Goal: Navigation & Orientation: Find specific page/section

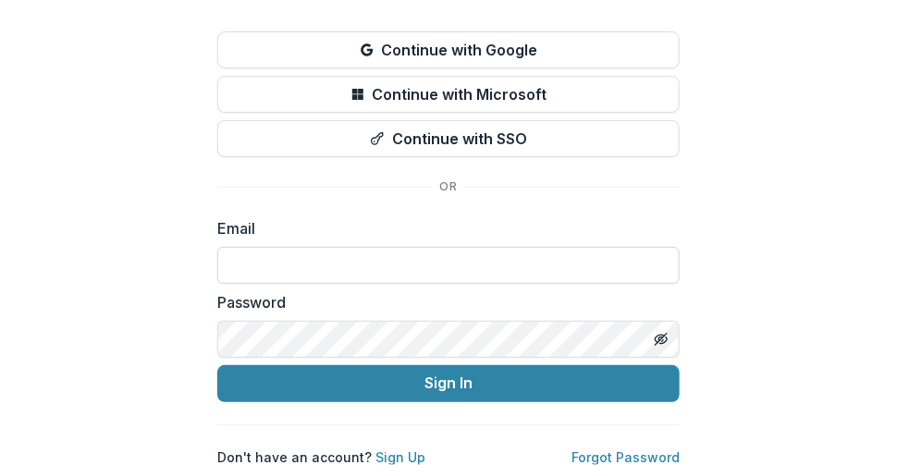
scroll to position [138, 0]
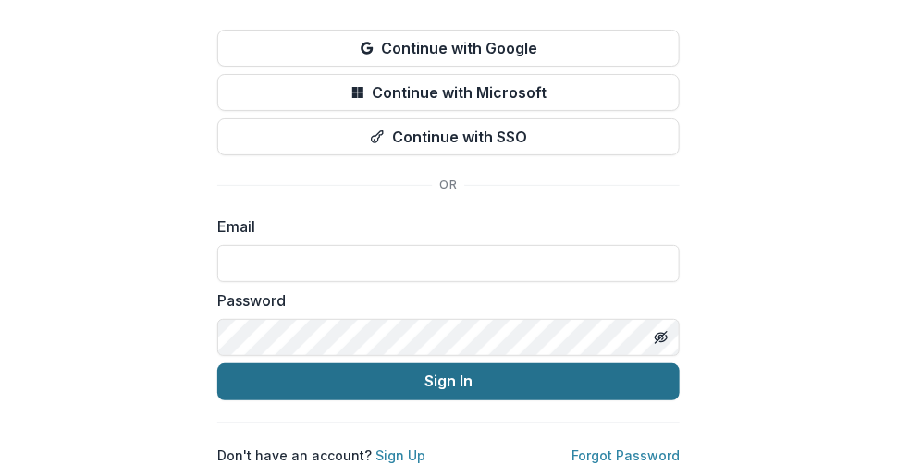
type input "**********"
click at [435, 372] on button "Sign In" at bounding box center [448, 381] width 462 height 37
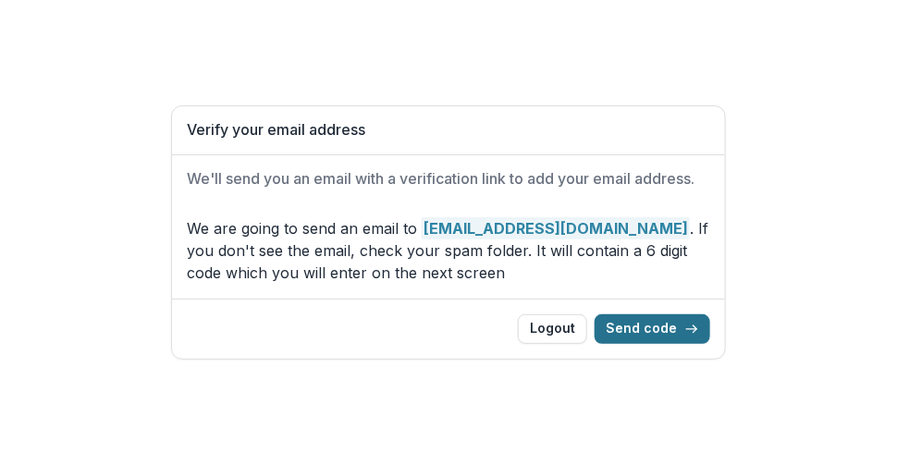
click at [646, 335] on button "Send code" at bounding box center [652, 329] width 116 height 30
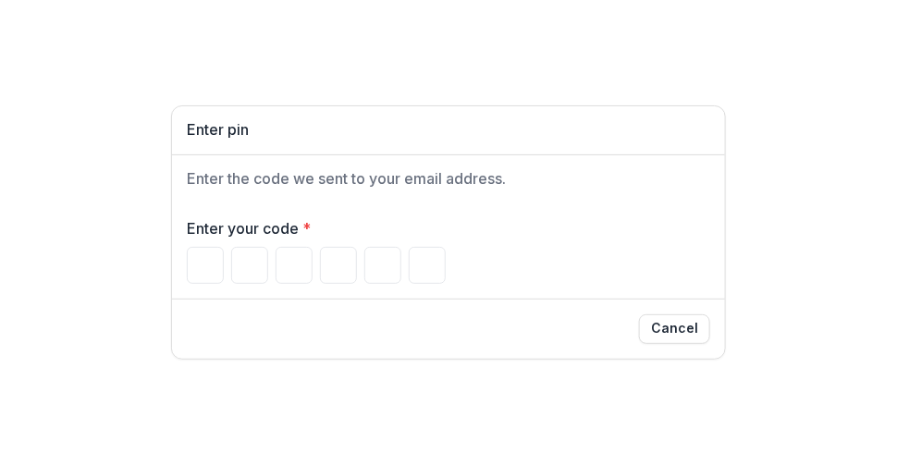
type input "*"
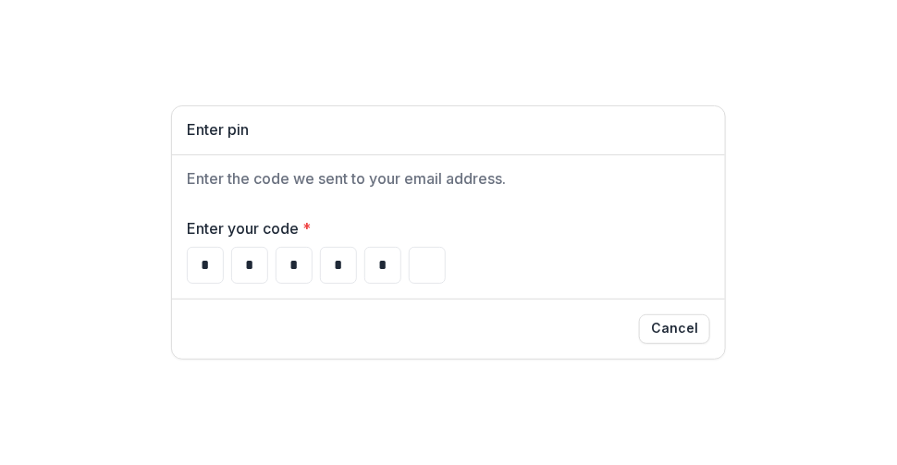
type input "*"
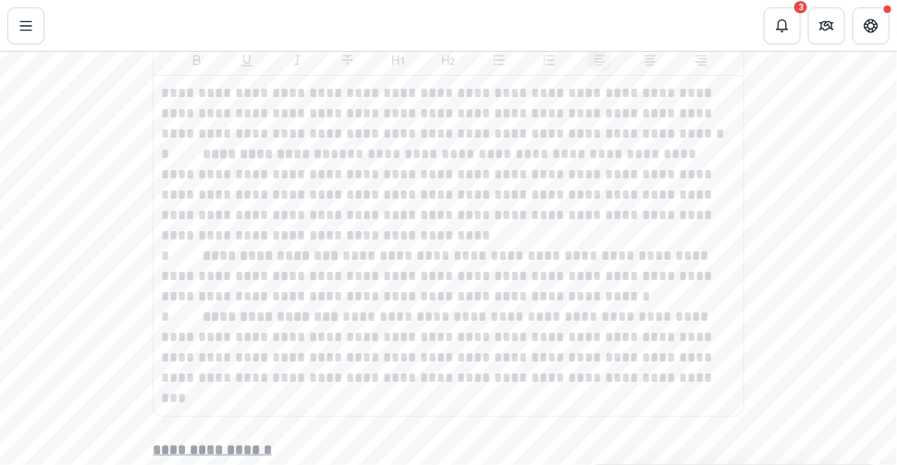
scroll to position [15342, 0]
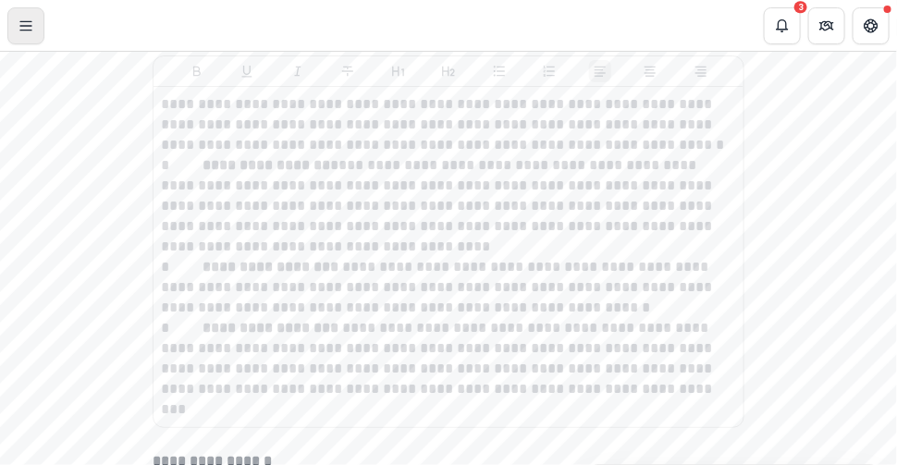
click at [26, 19] on icon "Toggle Menu" at bounding box center [25, 25] width 15 height 15
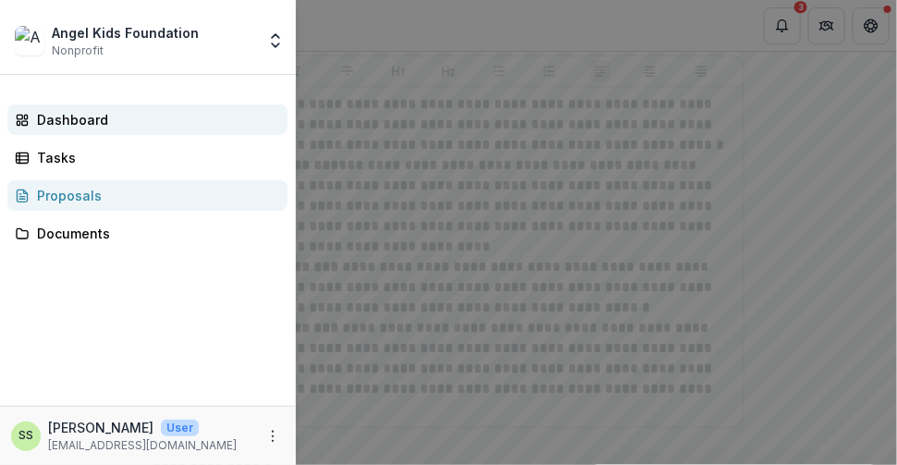
click at [74, 119] on div "Dashboard" at bounding box center [155, 119] width 236 height 19
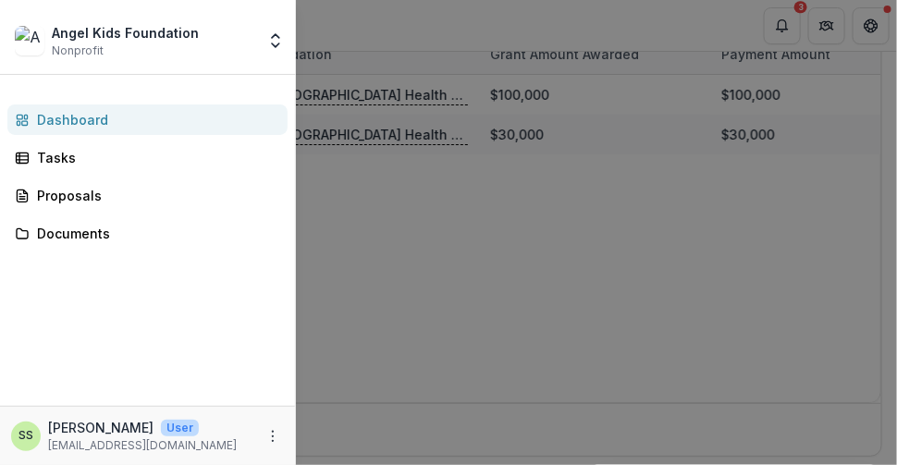
scroll to position [1126, 0]
click at [491, 263] on div "Angel Kids Foundation Nonprofit Team Settings Settings Dashboard Tasks Proposal…" at bounding box center [448, 232] width 897 height 465
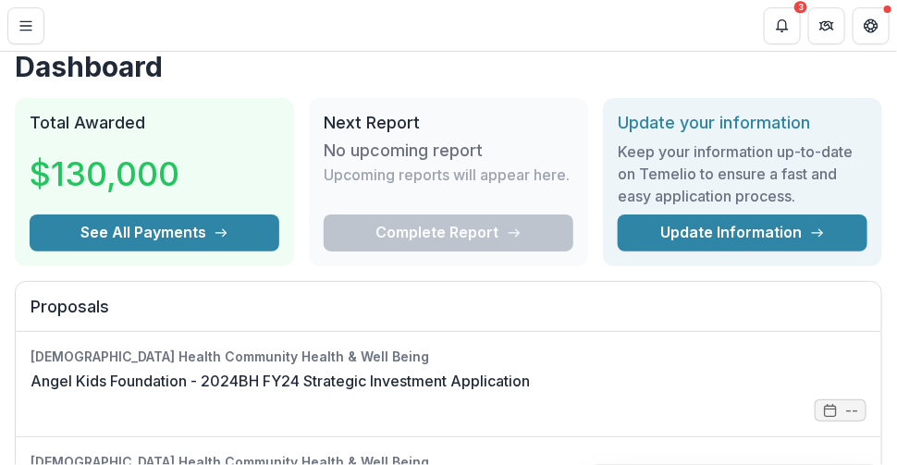
scroll to position [0, 0]
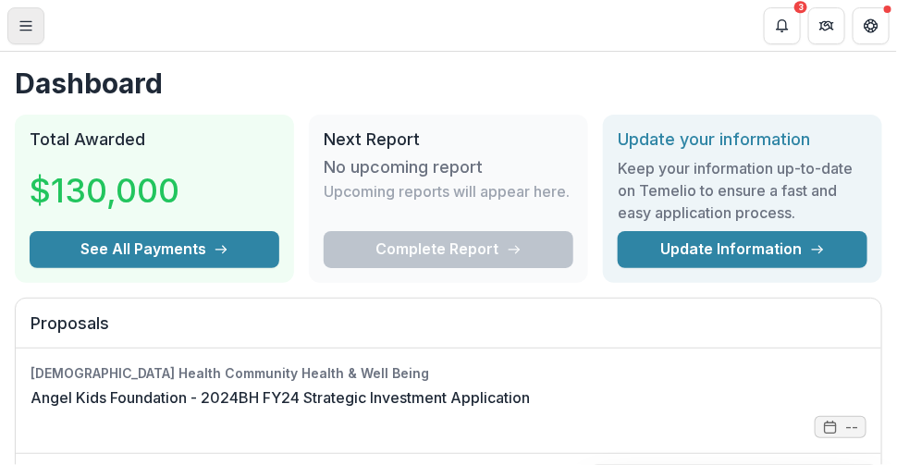
click at [25, 27] on icon "Toggle Menu" at bounding box center [25, 25] width 15 height 15
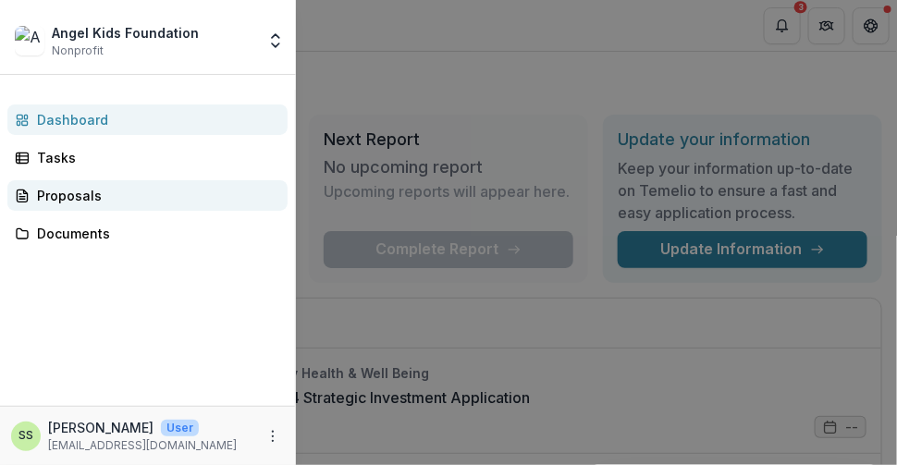
click at [83, 194] on div "Proposals" at bounding box center [155, 195] width 236 height 19
